Goal: Contribute content: Contribute content

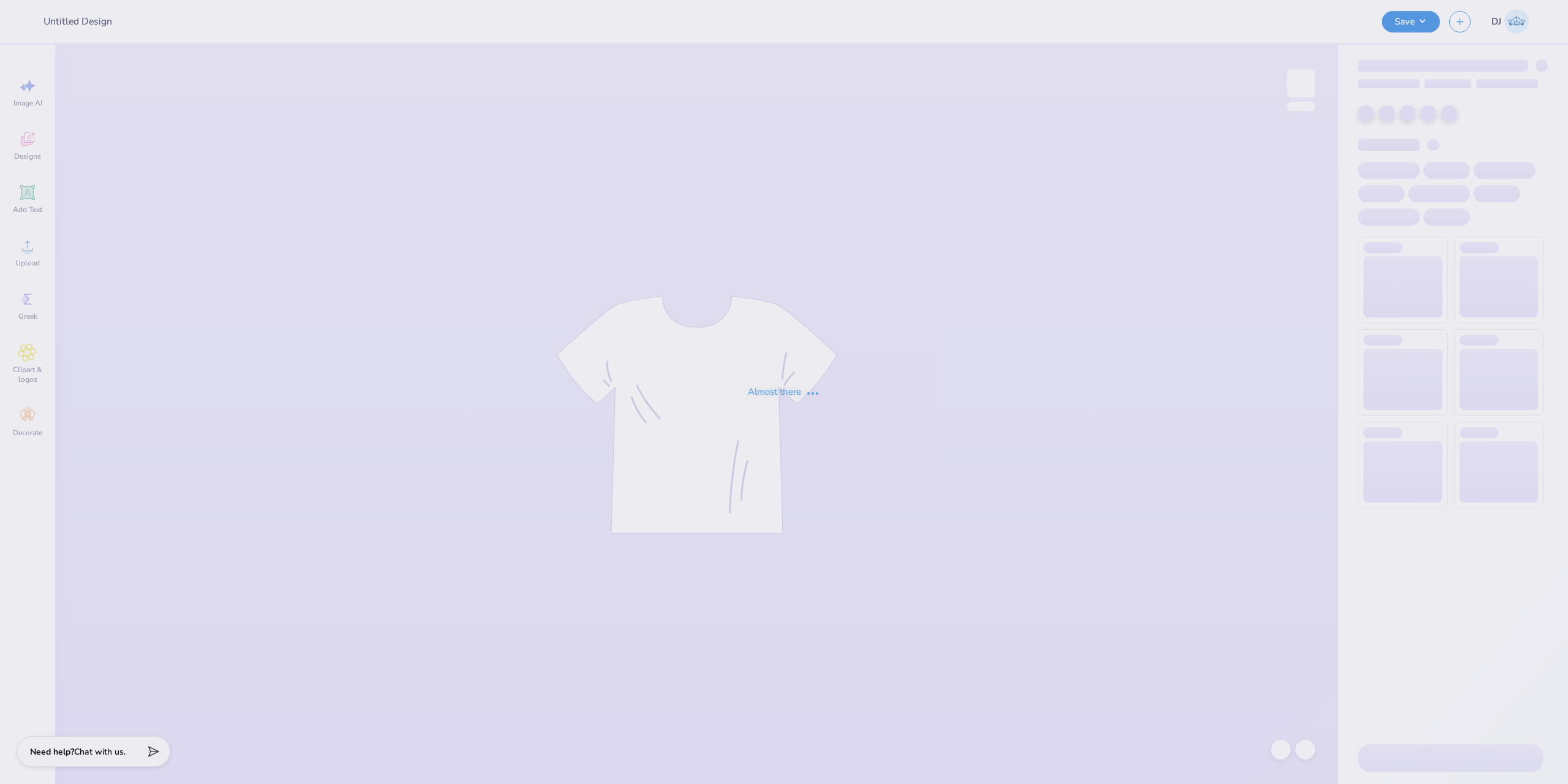
type input "Fight on Shorts"
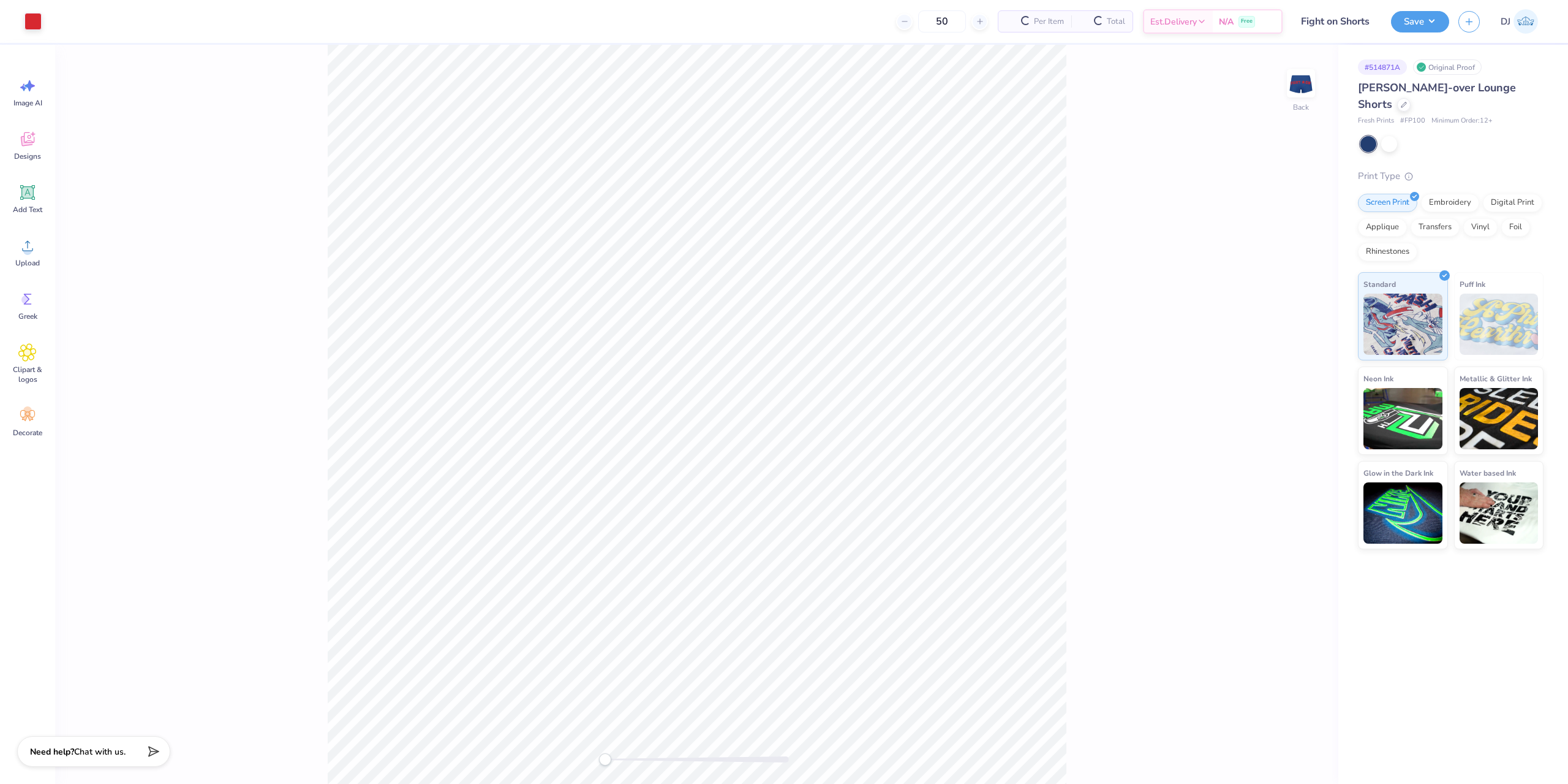
click at [1298, 79] on img at bounding box center [1301, 83] width 24 height 24
click at [400, 361] on div "Front" at bounding box center [696, 415] width 1283 height 739
drag, startPoint x: 1077, startPoint y: 377, endPoint x: 250, endPoint y: 399, distance: 827.3
click at [250, 399] on div "Front" at bounding box center [696, 415] width 1283 height 739
click at [1184, 404] on div "Front" at bounding box center [696, 415] width 1283 height 739
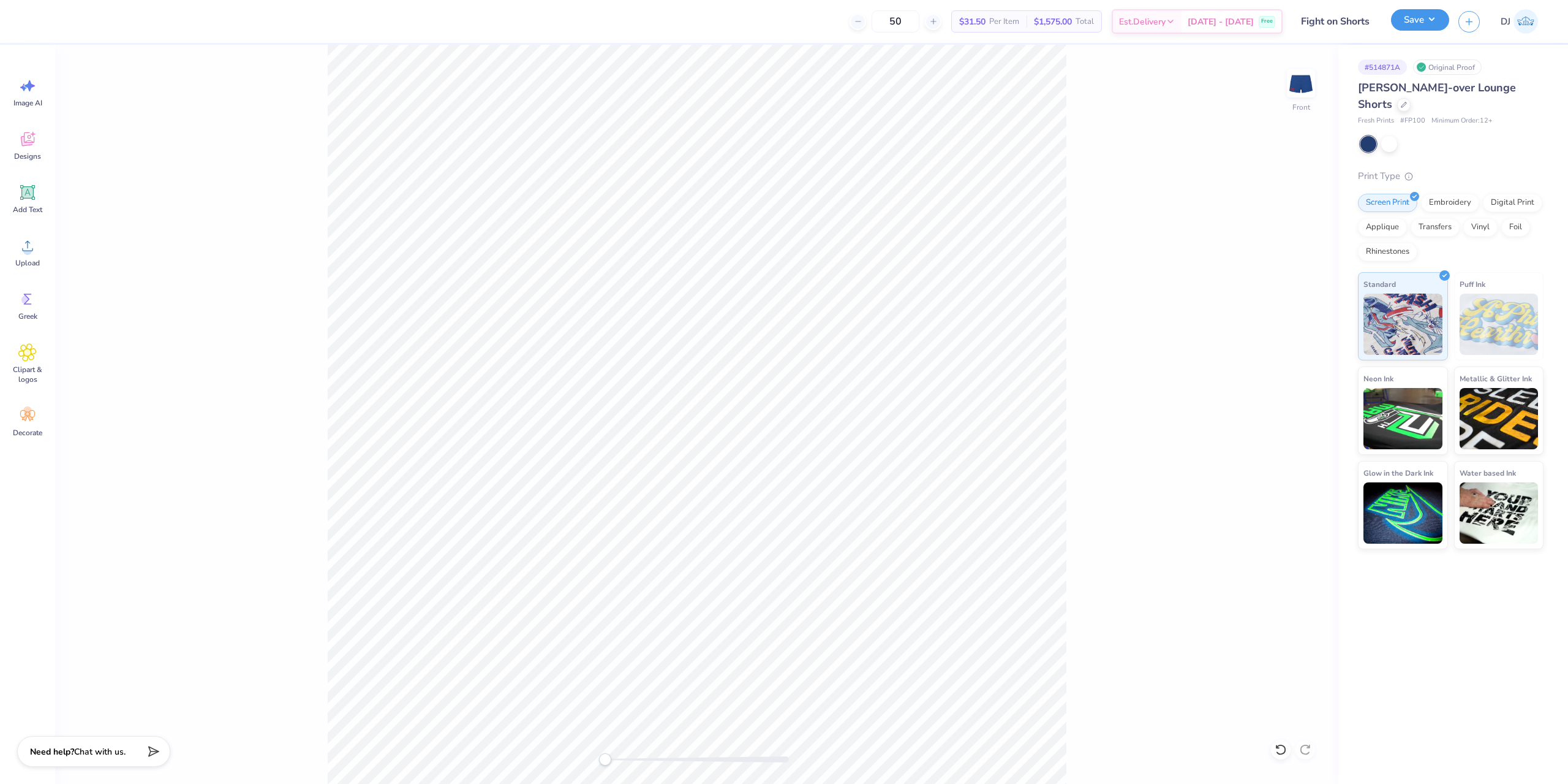
click at [1414, 20] on button "Save" at bounding box center [1420, 19] width 58 height 21
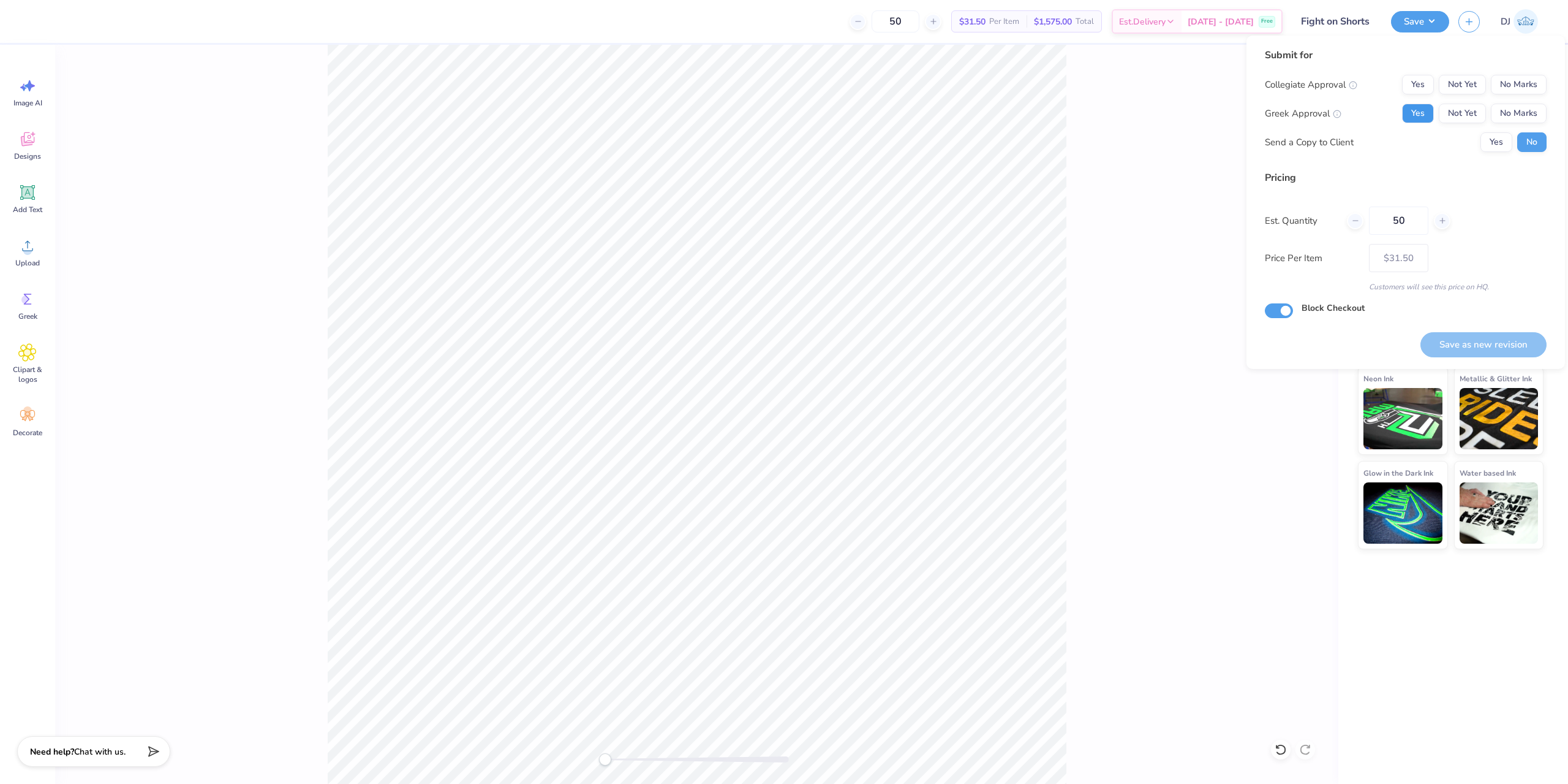
click at [1412, 109] on button "Yes" at bounding box center [1417, 113] width 32 height 20
click at [1523, 88] on button "No Marks" at bounding box center [1518, 84] width 55 height 20
click at [1499, 353] on button "Save as new revision" at bounding box center [1483, 344] width 126 height 25
type input "$31.50"
